Goal: Information Seeking & Learning: Stay updated

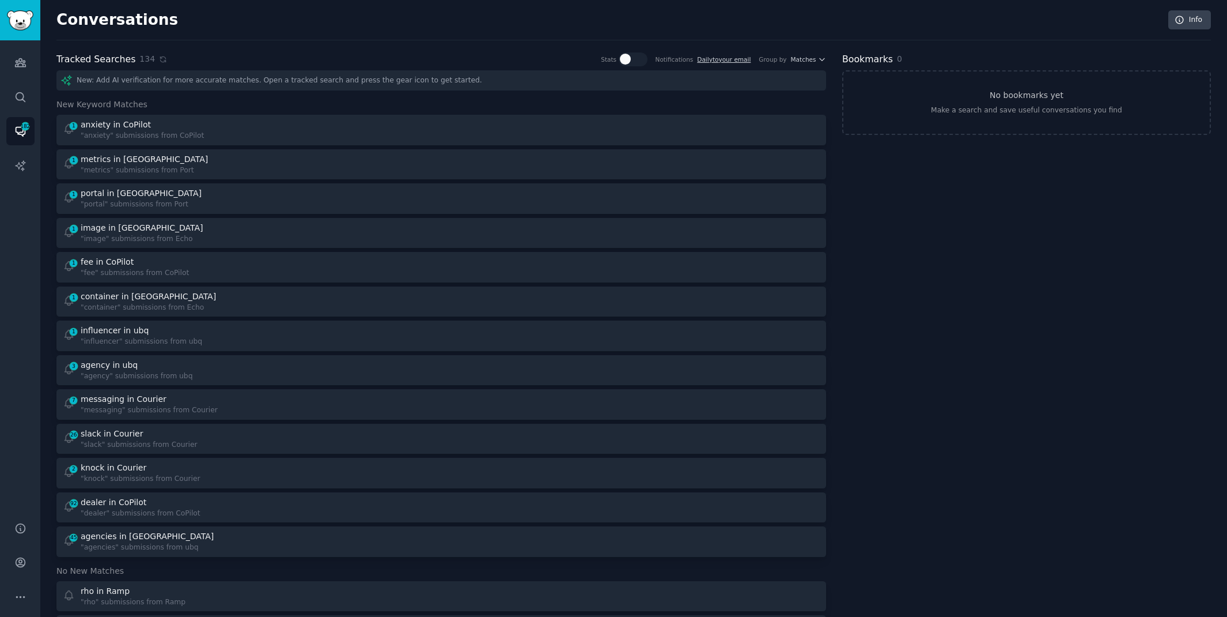
click at [239, 52] on div "Tracked Searches 134 Show stats on frequency & accuracy of each tracked keyword…" at bounding box center [441, 59] width 770 height 14
click at [163, 58] on div "Tracked Searches 134 Show stats on frequency & accuracy of each tracked keyword…" at bounding box center [441, 59] width 770 height 14
click at [159, 58] on icon at bounding box center [163, 59] width 8 height 8
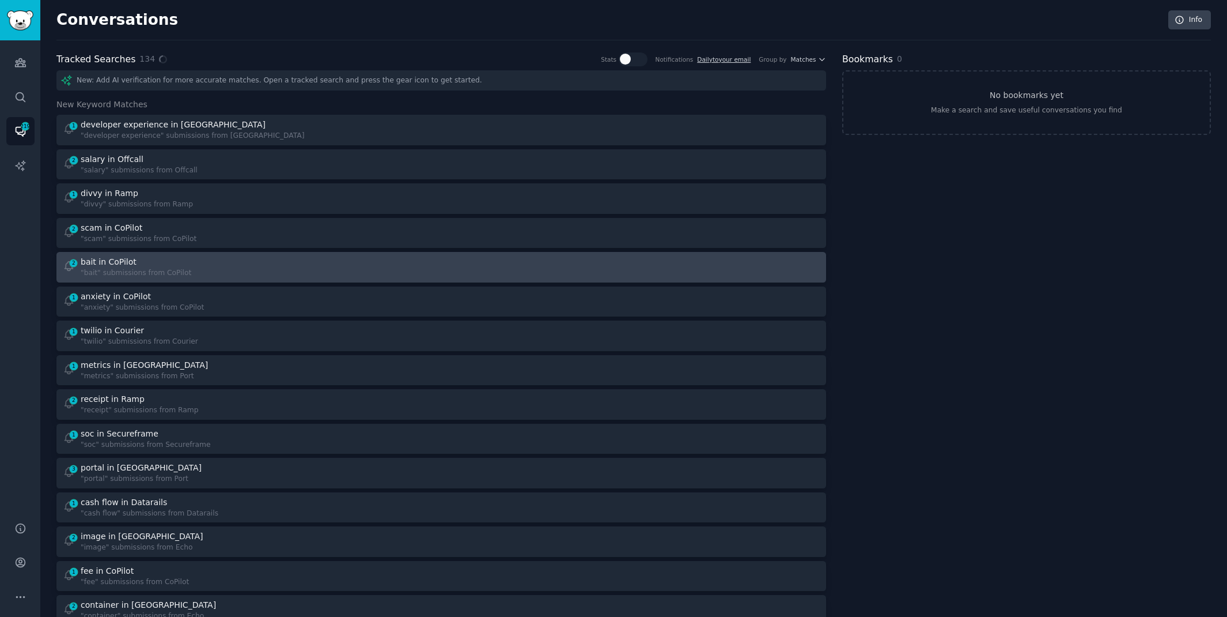
click at [240, 265] on div "2 bait in CoPilot "bait" submissions from CoPilot" at bounding box center [248, 267] width 371 height 22
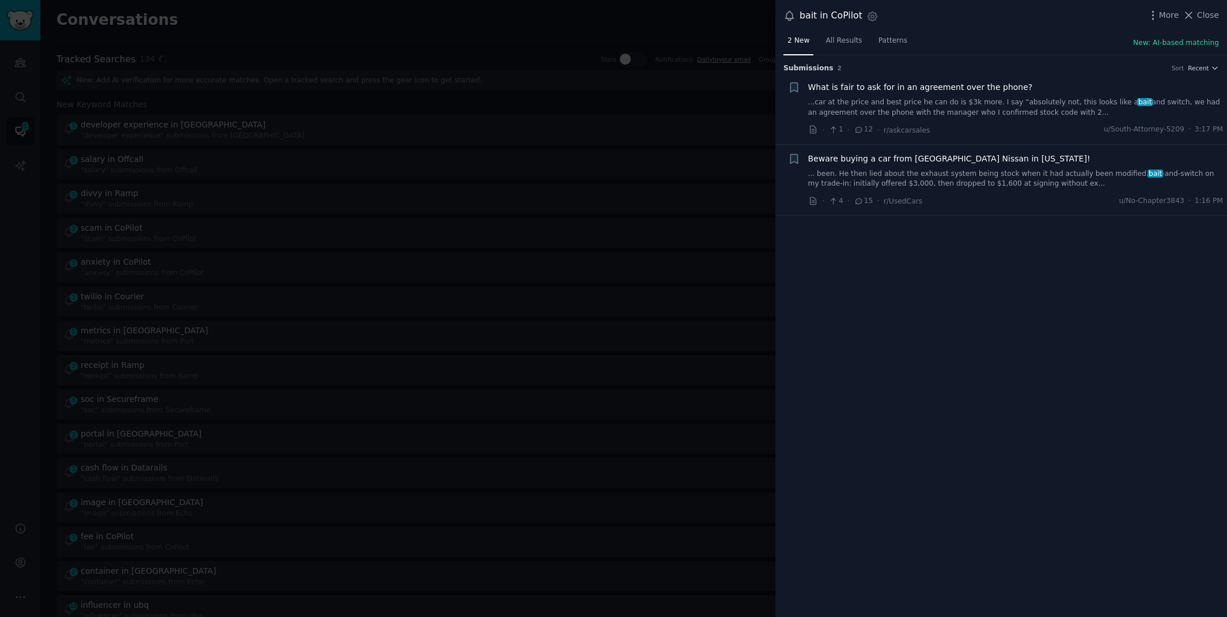
click at [925, 169] on link "... been. He then lied about the exhaust system being stock when it had actuall…" at bounding box center [1015, 179] width 415 height 20
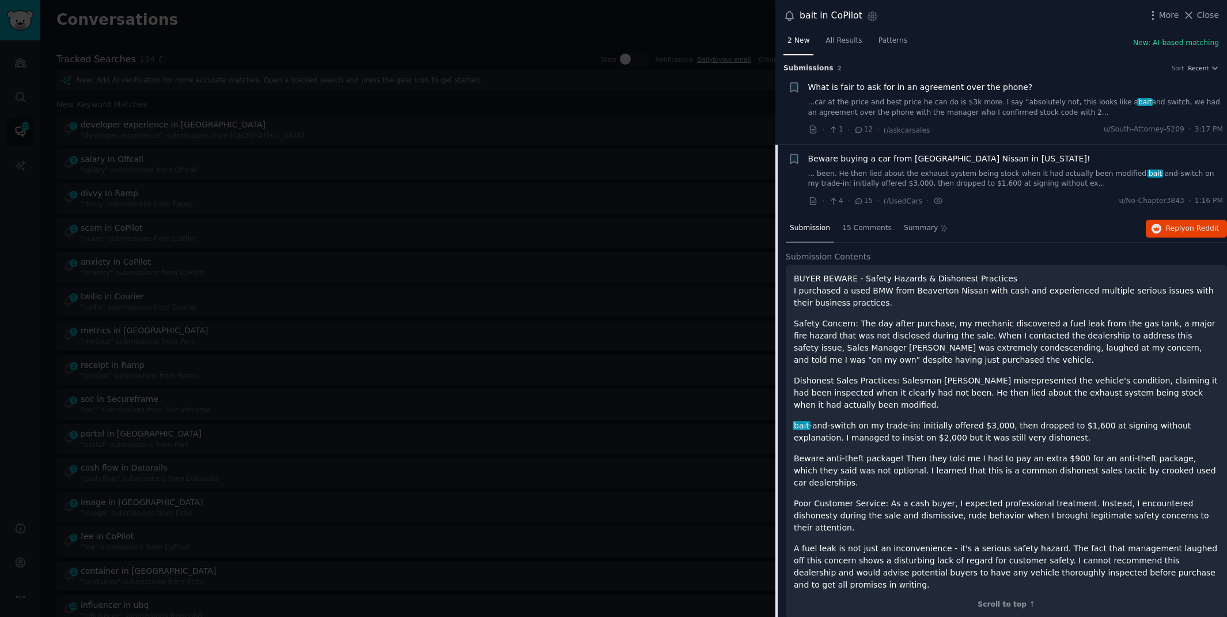
click at [935, 109] on link "...car at the price and best price he can do is $3k more. I say “absolutely not…" at bounding box center [1015, 107] width 415 height 20
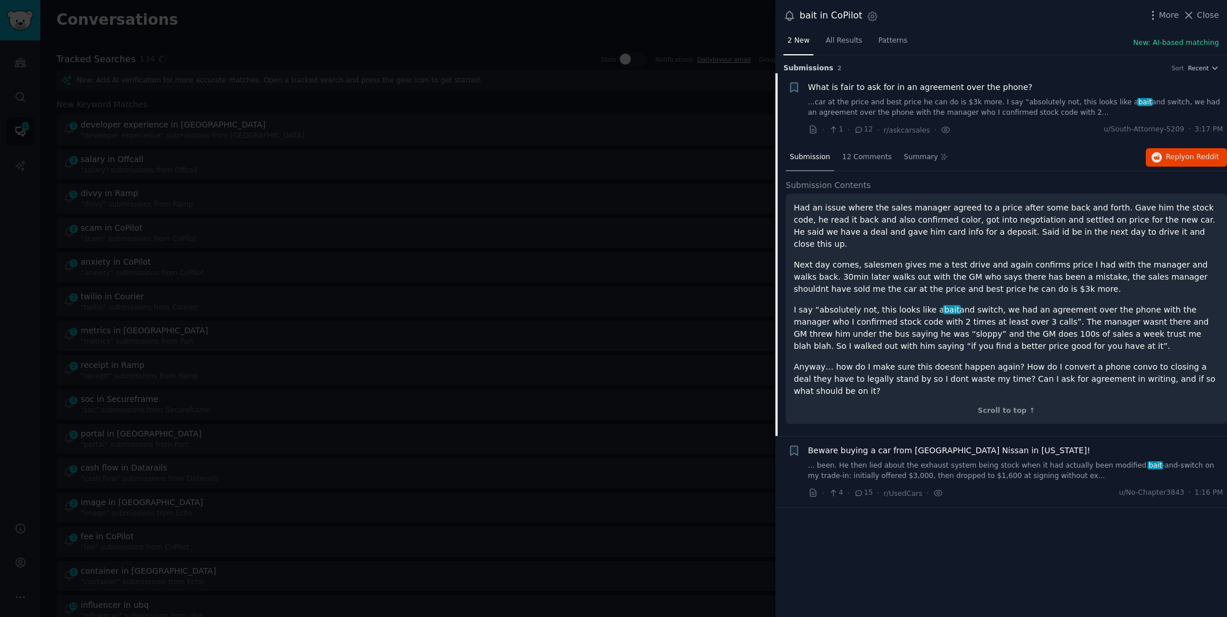
click at [946, 463] on link "... been. He then lied about the exhaust system being stock when it had actuall…" at bounding box center [1015, 470] width 415 height 20
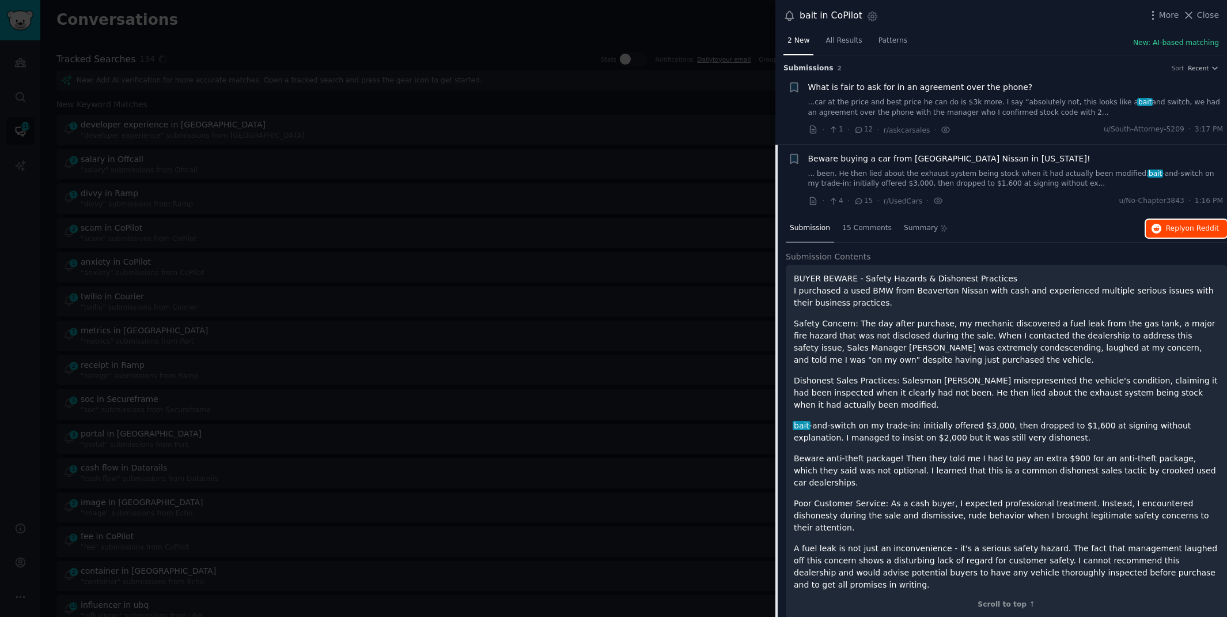
click at [1169, 233] on button "Reply on Reddit" at bounding box center [1186, 229] width 81 height 18
click at [852, 115] on link "...car at the price and best price he can do is $3k more. I say “absolutely not…" at bounding box center [1015, 107] width 415 height 20
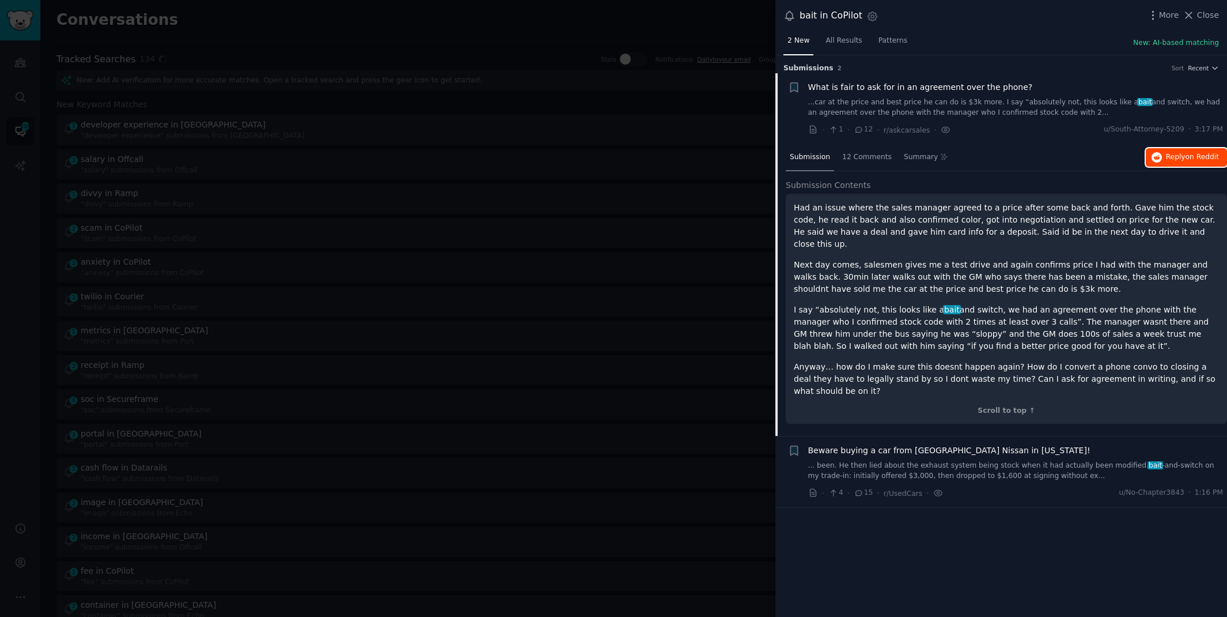
click at [1169, 150] on button "Reply on Reddit" at bounding box center [1186, 157] width 81 height 18
click at [377, 36] on div at bounding box center [613, 308] width 1227 height 617
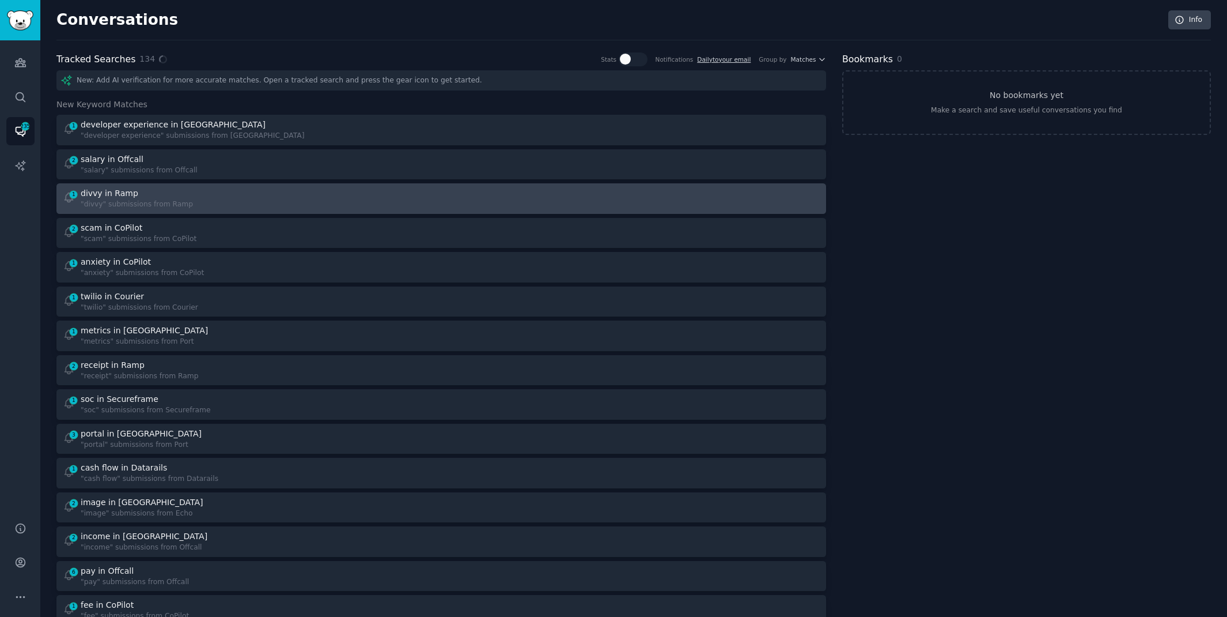
click at [337, 193] on div "1 divvy in Ramp "divvy" submissions from Ramp" at bounding box center [248, 198] width 371 height 22
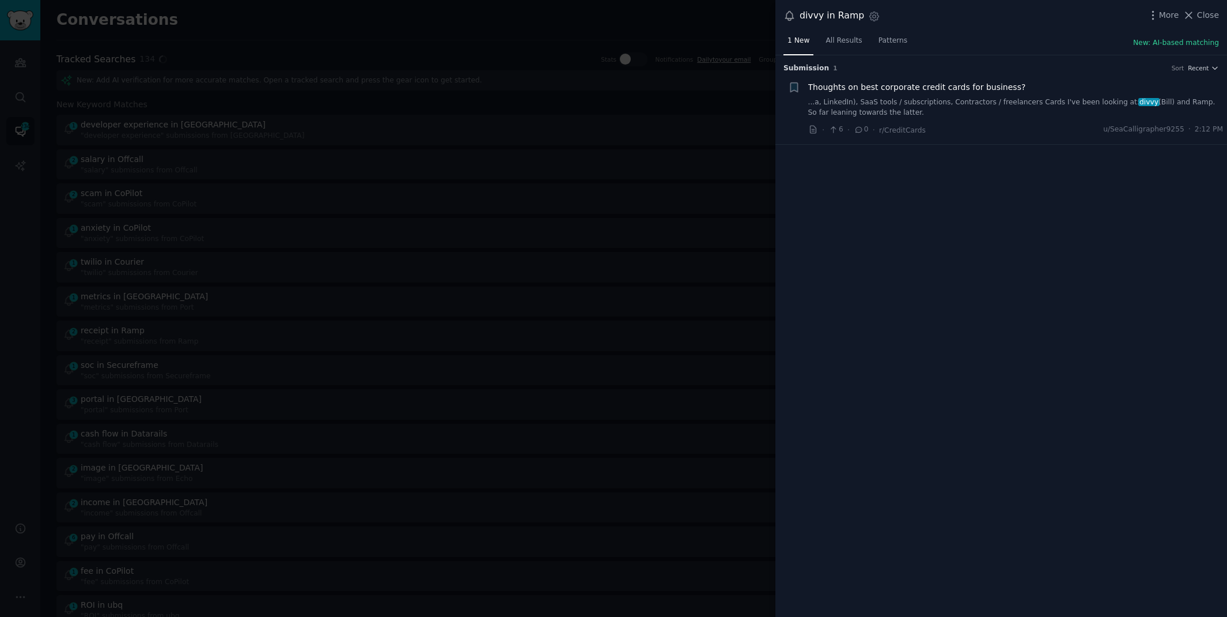
click at [989, 107] on link "...a, LinkedIn), SaaS tools / subscriptions, Contractors / freelancers Cards I'…" at bounding box center [1015, 107] width 415 height 20
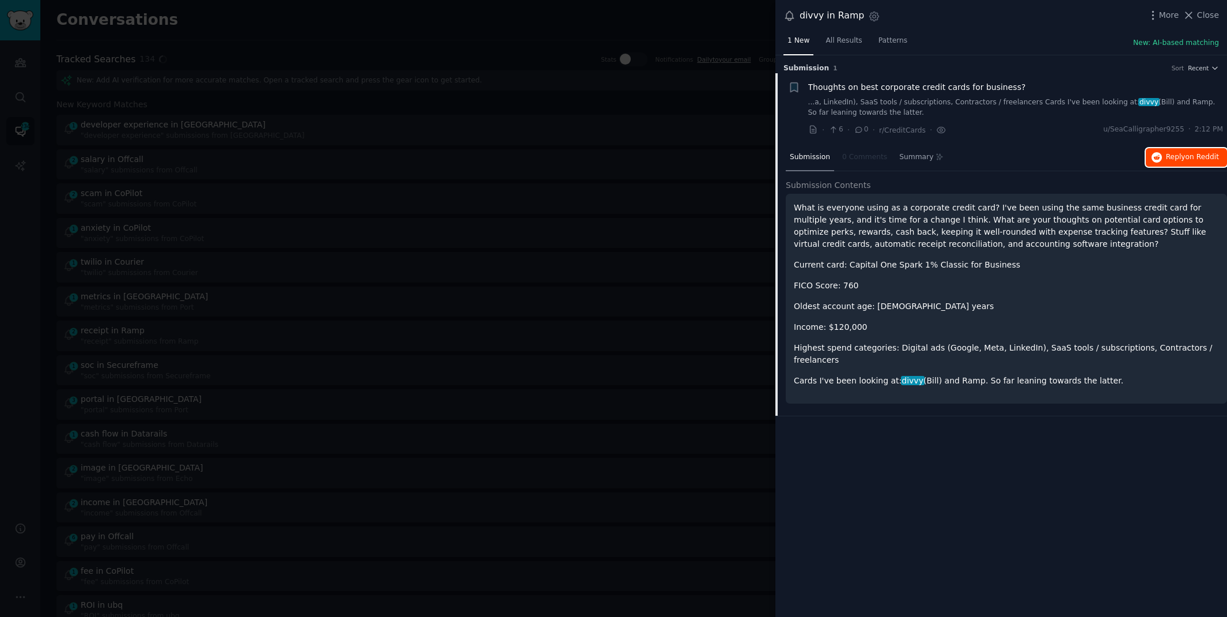
click at [1173, 157] on span "Reply on Reddit" at bounding box center [1192, 157] width 53 height 10
click at [387, 21] on div at bounding box center [613, 308] width 1227 height 617
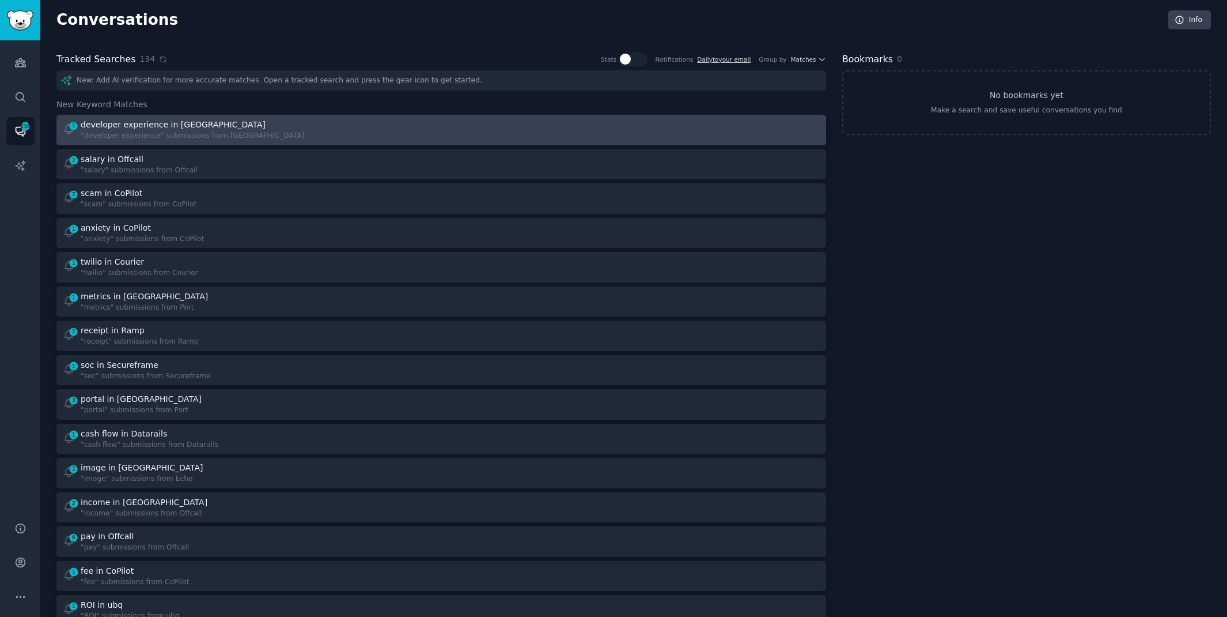
click at [253, 122] on div "1 developer experience in Port "developer experience" submissions from [GEOGRAP…" at bounding box center [248, 130] width 371 height 22
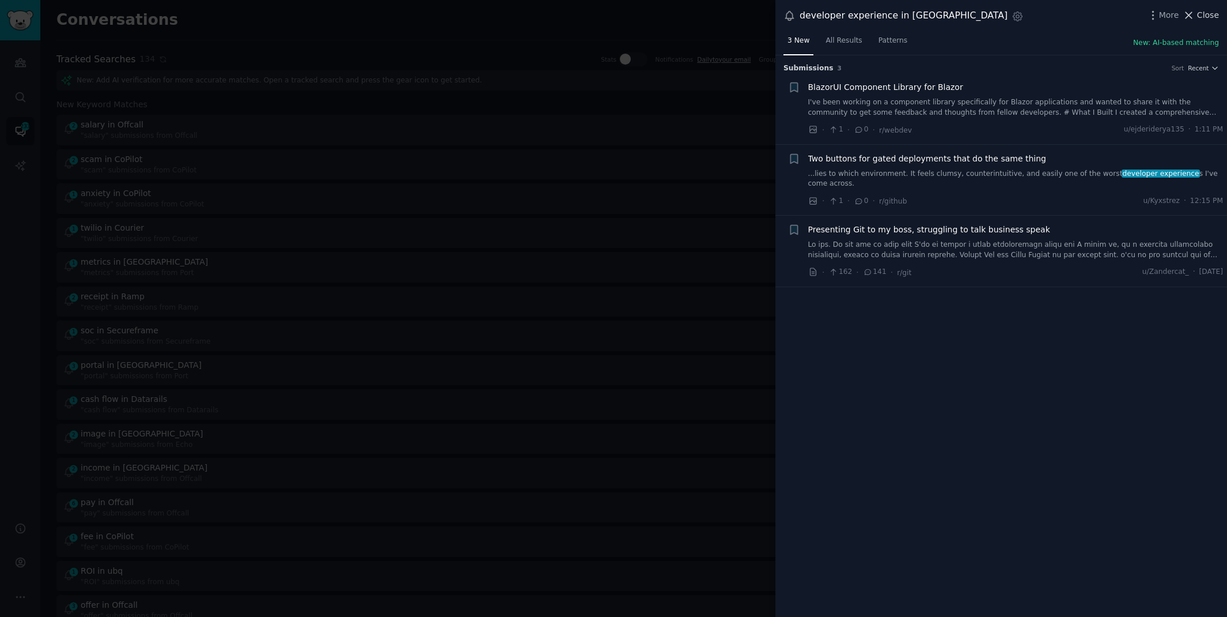
click at [1211, 14] on span "Close" at bounding box center [1208, 15] width 22 height 12
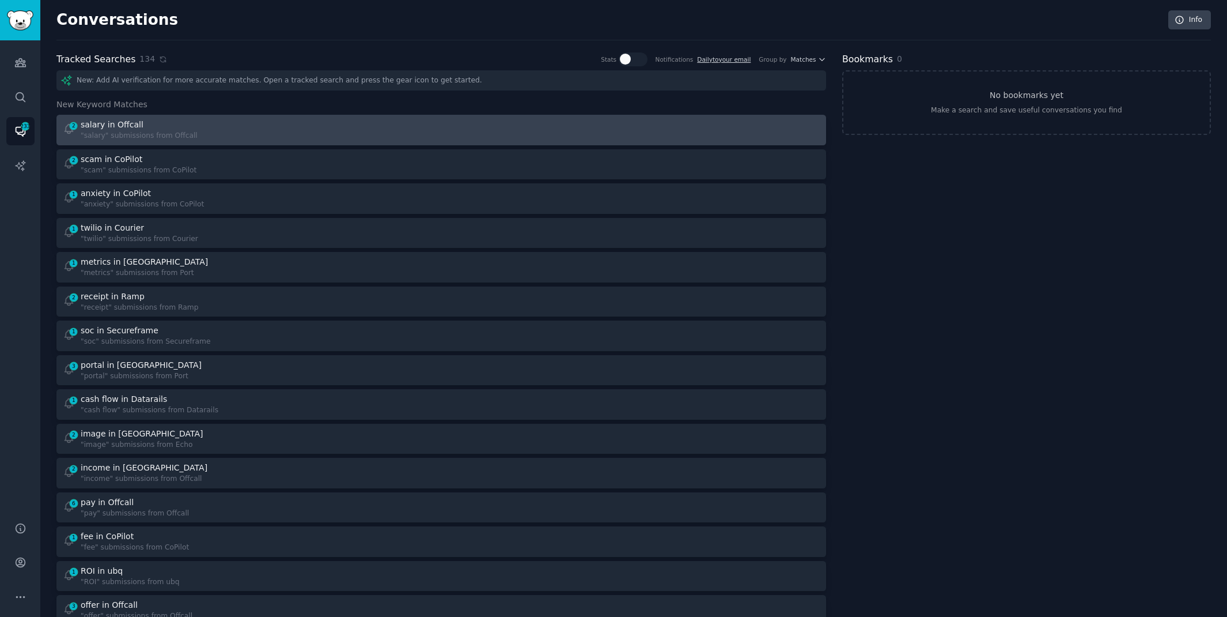
click at [122, 129] on div "salary in Offcall" at bounding box center [112, 125] width 63 height 12
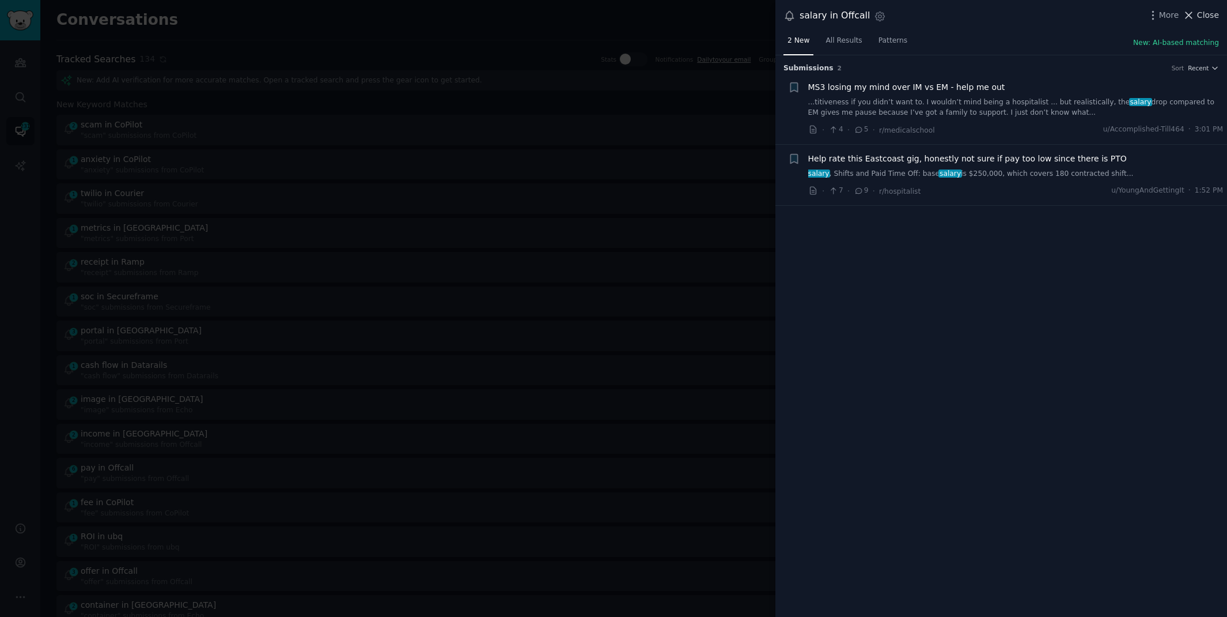
click at [1205, 15] on span "Close" at bounding box center [1208, 15] width 22 height 12
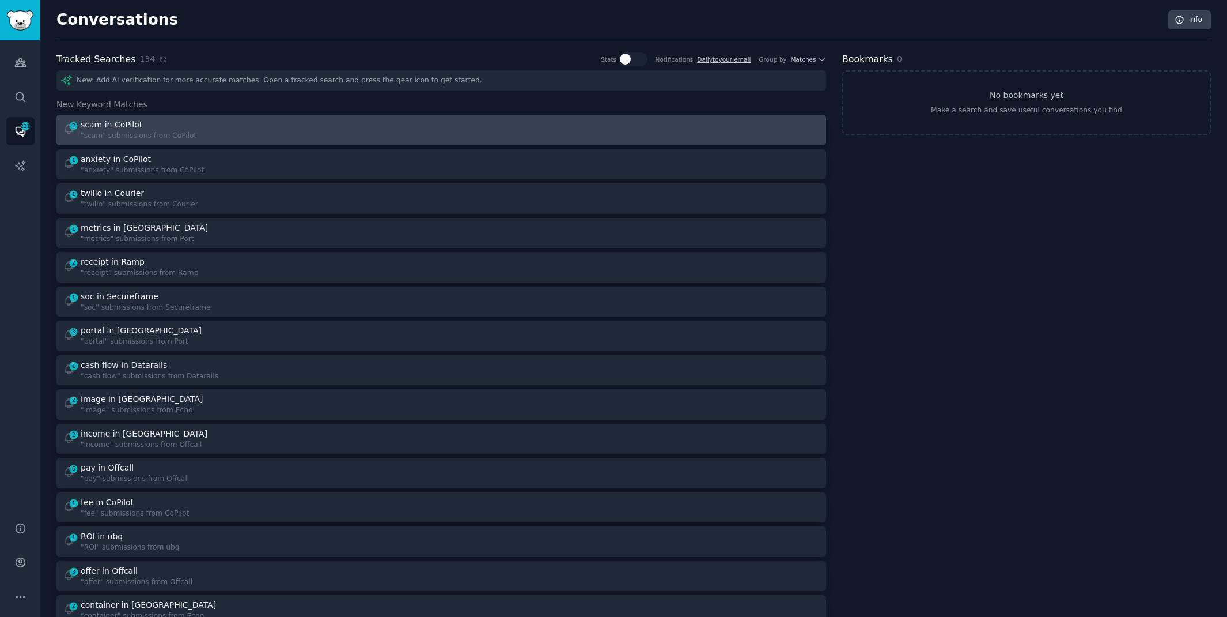
click at [225, 138] on div "2 scam in CoPilot "scam" submissions from CoPilot" at bounding box center [248, 130] width 371 height 22
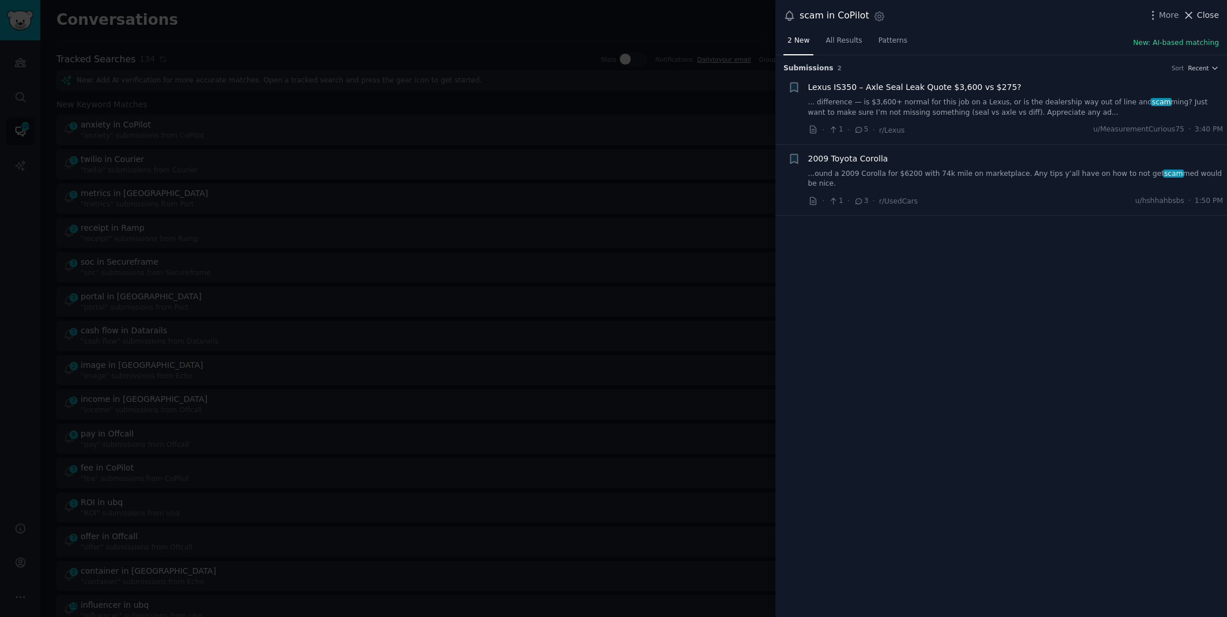
click at [1210, 9] on span "Close" at bounding box center [1208, 15] width 22 height 12
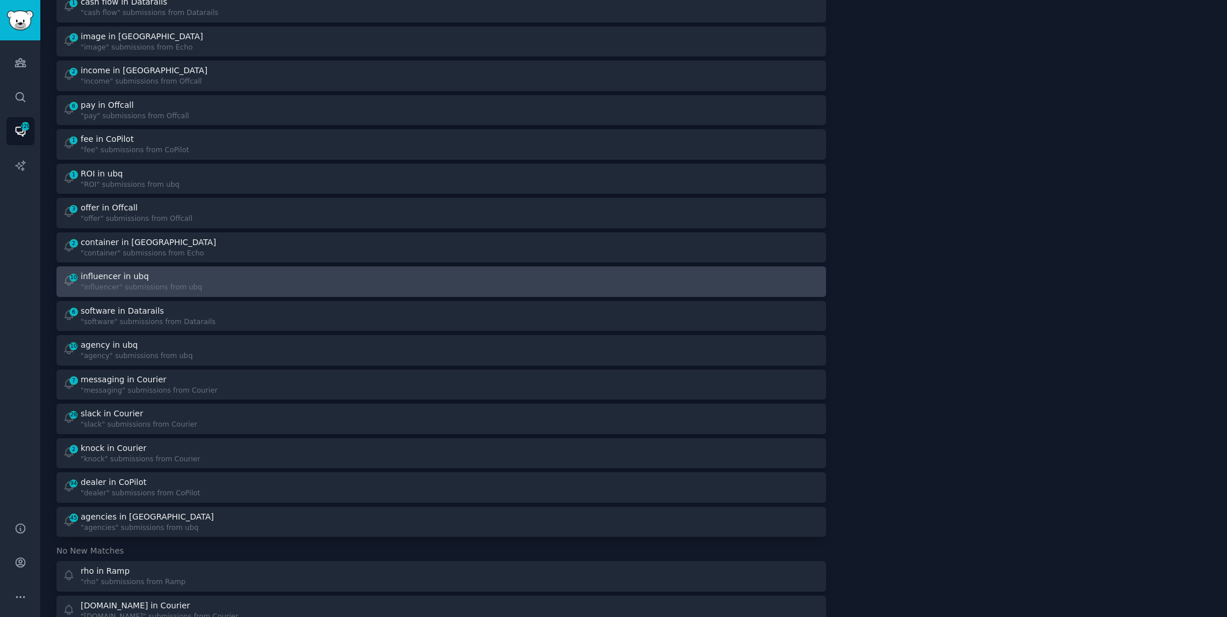
scroll to position [330, 0]
